Goal: Task Accomplishment & Management: Complete application form

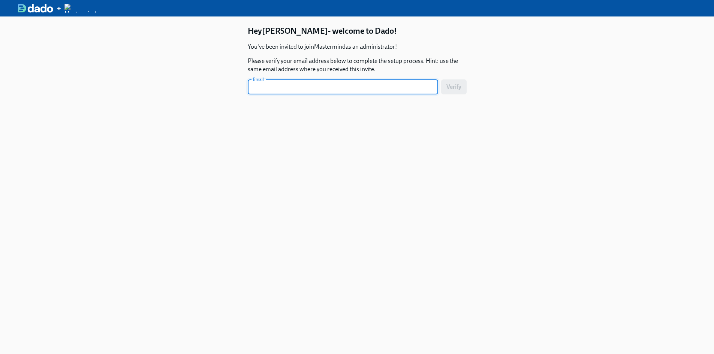
click at [268, 91] on input "text" at bounding box center [343, 86] width 190 height 15
type input "[PERSON_NAME][EMAIL_ADDRESS][PERSON_NAME][DOMAIN_NAME]"
click at [441, 79] on button "Verify" at bounding box center [453, 86] width 25 height 15
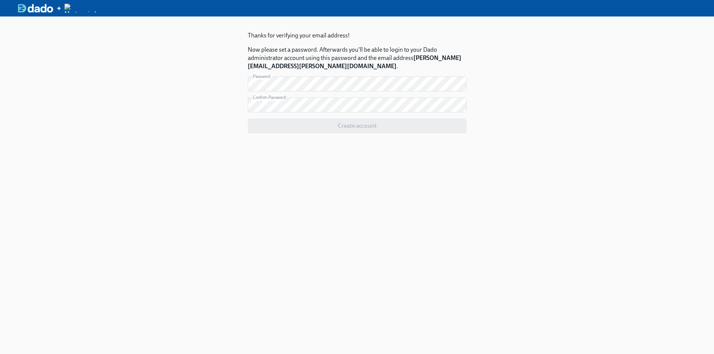
click at [356, 125] on div "Create account" at bounding box center [357, 125] width 219 height 15
click at [234, 100] on div "Thanks for verifying your email address! Now please set a password. Afterwards …" at bounding box center [357, 98] width 255 height 165
click at [368, 127] on div "Create account" at bounding box center [357, 125] width 219 height 15
drag, startPoint x: 373, startPoint y: 123, endPoint x: 368, endPoint y: 123, distance: 4.5
click at [372, 123] on div "Create account" at bounding box center [357, 125] width 219 height 15
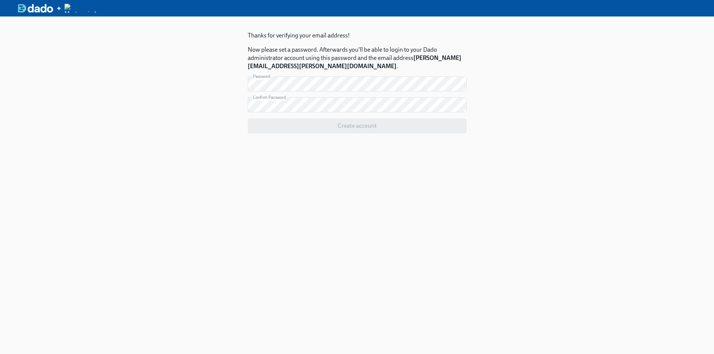
click at [289, 65] on strong "[PERSON_NAME][EMAIL_ADDRESS][PERSON_NAME][DOMAIN_NAME]" at bounding box center [355, 61] width 214 height 15
click at [338, 126] on div "Create account" at bounding box center [357, 125] width 219 height 15
click at [224, 73] on div "Thanks for verifying your email address! Now please set a password. Afterwards …" at bounding box center [357, 193] width 714 height 354
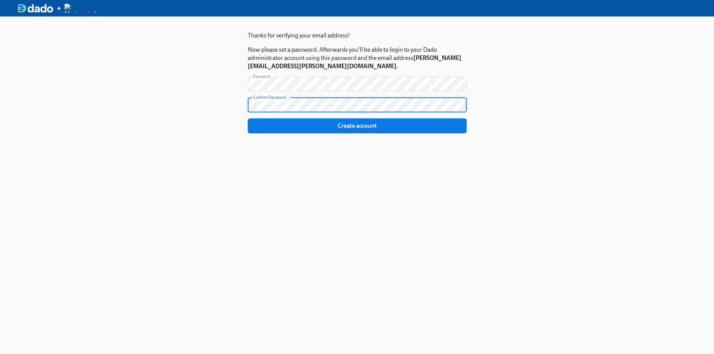
click at [248, 118] on button "Create account" at bounding box center [357, 125] width 219 height 15
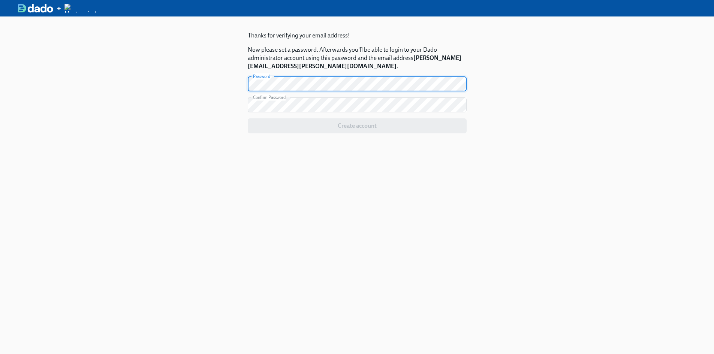
click at [234, 79] on div "Thanks for verifying your email address! Now please set a password. Afterwards …" at bounding box center [357, 98] width 255 height 165
click at [228, 80] on div "Thanks for verifying your email address! Now please set a password. Afterwards …" at bounding box center [357, 193] width 714 height 354
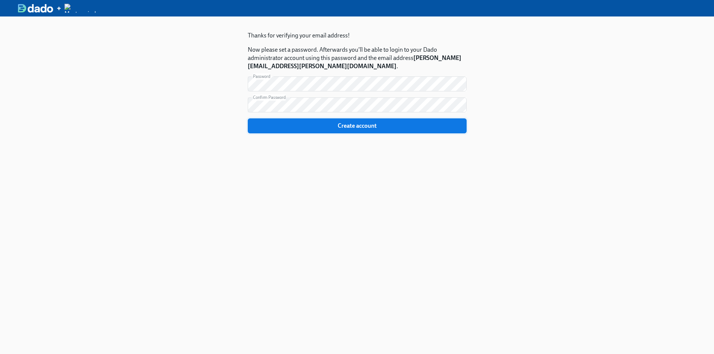
click at [361, 123] on span "Create account" at bounding box center [357, 125] width 208 height 7
click at [333, 122] on span "Create account" at bounding box center [357, 125] width 208 height 7
click at [339, 123] on span "Create account" at bounding box center [357, 125] width 208 height 7
click at [344, 127] on span "Create account" at bounding box center [357, 125] width 208 height 7
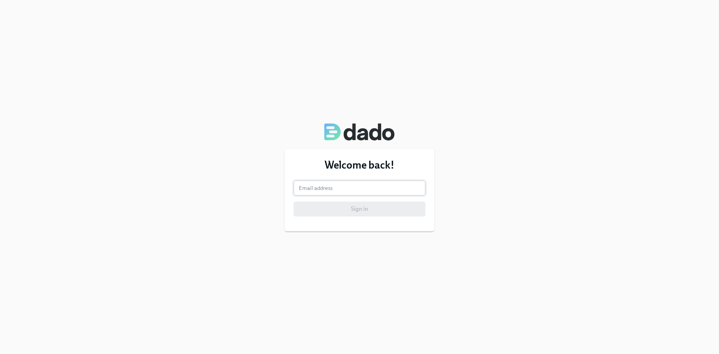
click at [301, 184] on input "email" at bounding box center [360, 188] width 132 height 15
type input "[PERSON_NAME][EMAIL_ADDRESS][PERSON_NAME][DOMAIN_NAME]"
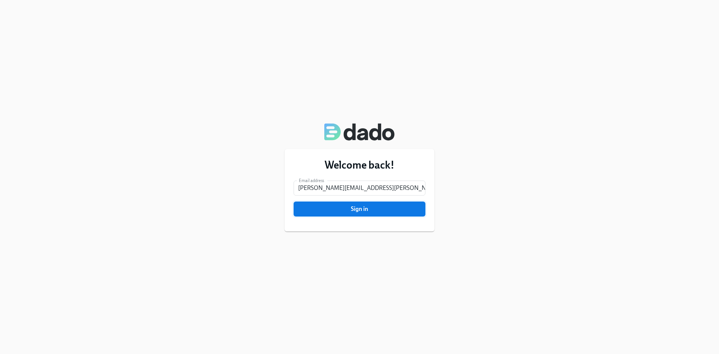
click at [370, 207] on span "Sign in" at bounding box center [359, 208] width 121 height 7
click at [294, 202] on button "Sign in" at bounding box center [360, 209] width 132 height 15
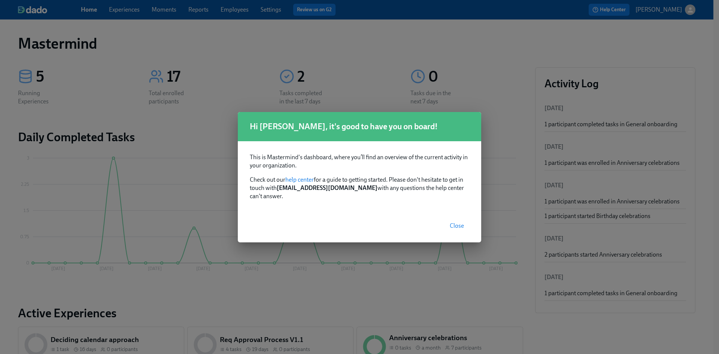
click at [458, 226] on button "Close" at bounding box center [457, 225] width 25 height 15
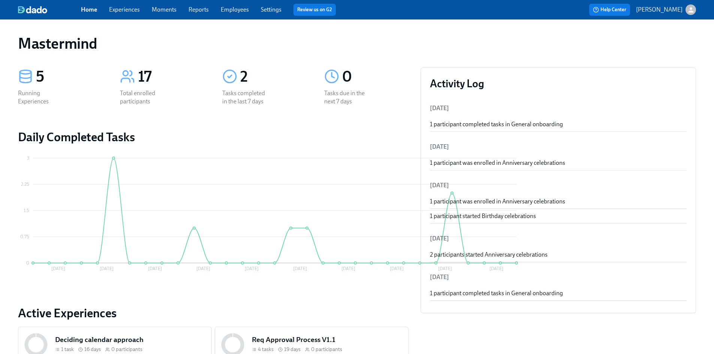
click at [85, 6] on link "Home" at bounding box center [89, 9] width 16 height 7
click at [173, 76] on div "17" at bounding box center [171, 76] width 66 height 19
click at [122, 10] on link "Experiences" at bounding box center [124, 9] width 31 height 7
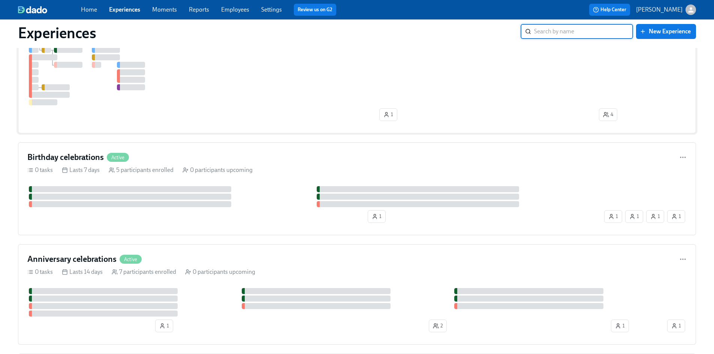
scroll to position [28, 0]
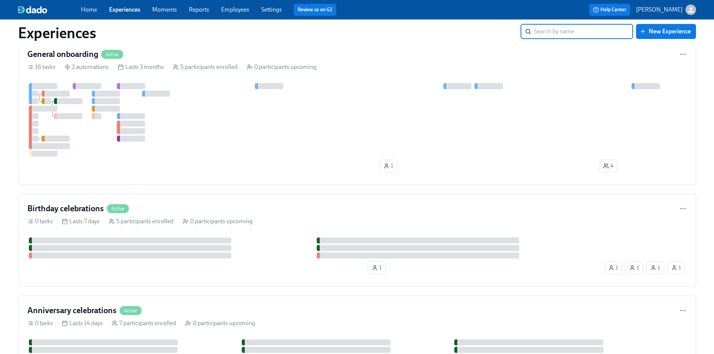
click at [271, 9] on link "Settings" at bounding box center [271, 9] width 21 height 7
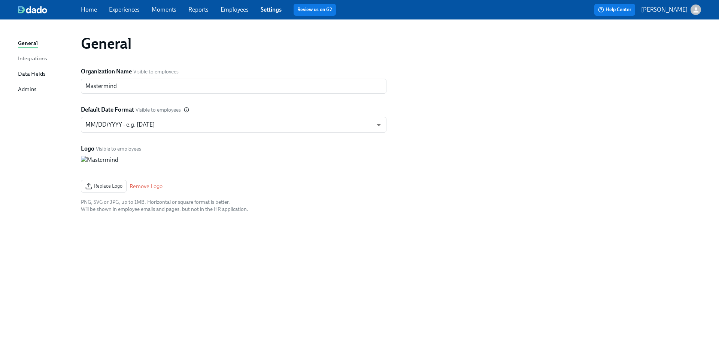
click at [235, 12] on link "Employees" at bounding box center [235, 9] width 28 height 7
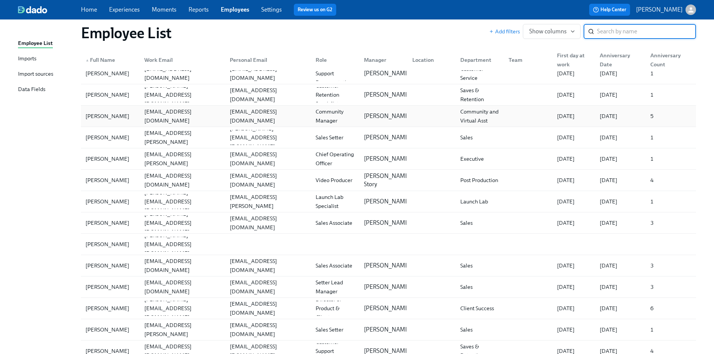
scroll to position [75, 0]
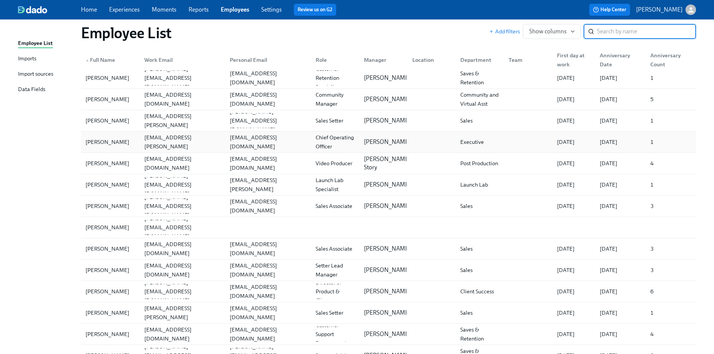
click at [115, 141] on div "Marcello Anzalone" at bounding box center [107, 141] width 50 height 9
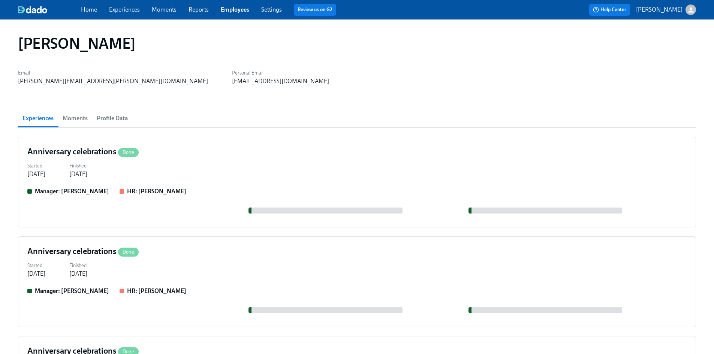
click at [232, 6] on span "Employees" at bounding box center [235, 10] width 28 height 8
click at [232, 11] on link "Employees" at bounding box center [235, 9] width 28 height 7
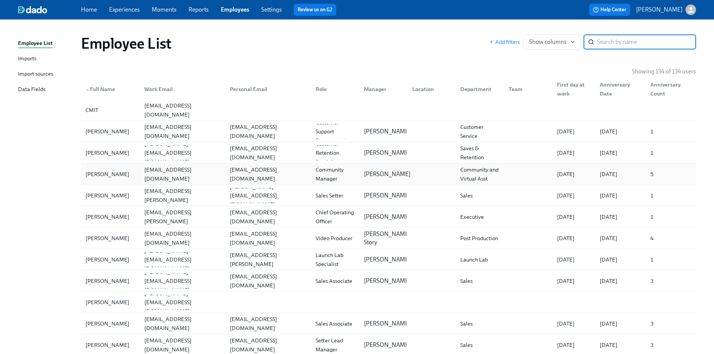
click at [377, 175] on p "Kari Keating" at bounding box center [387, 174] width 46 height 8
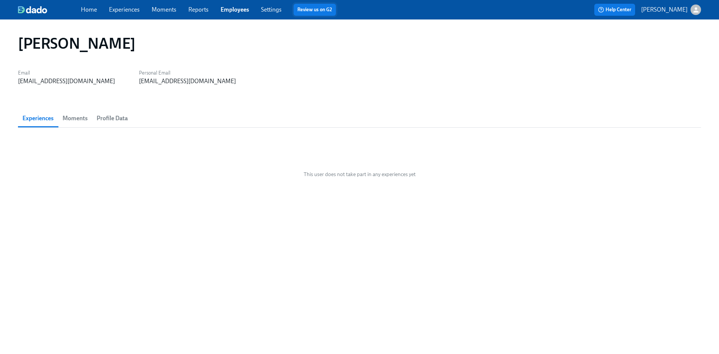
click at [306, 9] on link "Review us on G2" at bounding box center [314, 9] width 35 height 7
click at [84, 9] on link "Home" at bounding box center [89, 9] width 16 height 7
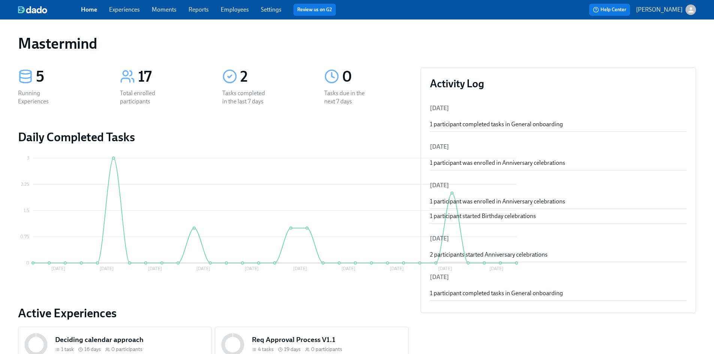
click at [111, 7] on link "Experiences" at bounding box center [124, 9] width 31 height 7
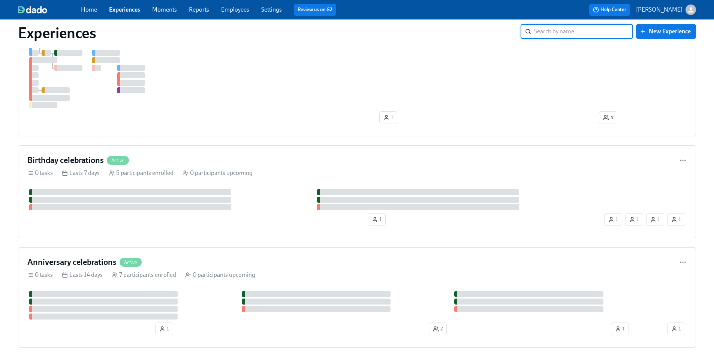
scroll to position [37, 0]
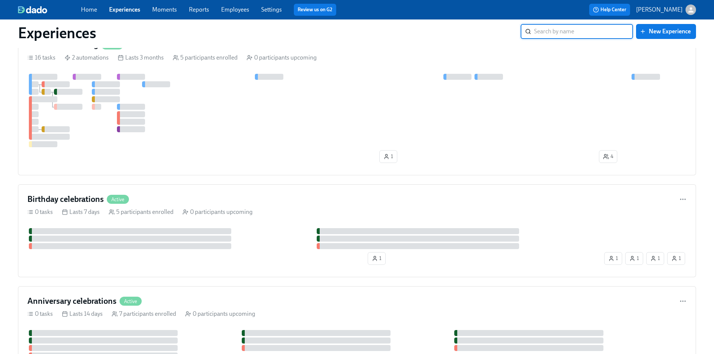
click at [165, 8] on link "Moments" at bounding box center [164, 9] width 25 height 7
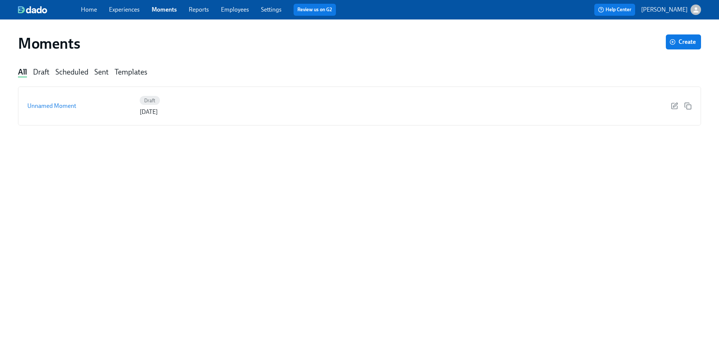
click at [191, 7] on link "Reports" at bounding box center [199, 9] width 20 height 7
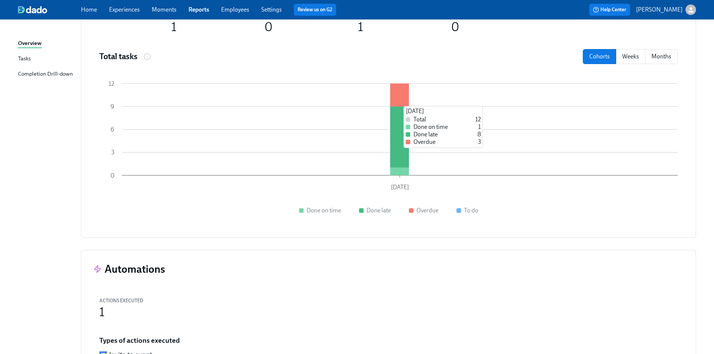
scroll to position [745, 0]
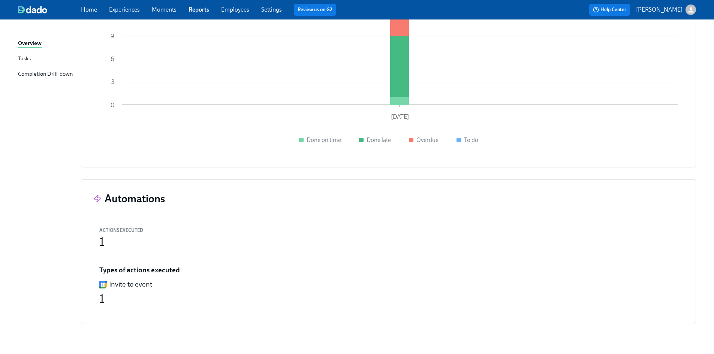
click at [234, 8] on link "Employees" at bounding box center [235, 9] width 28 height 7
